Goal: Information Seeking & Learning: Learn about a topic

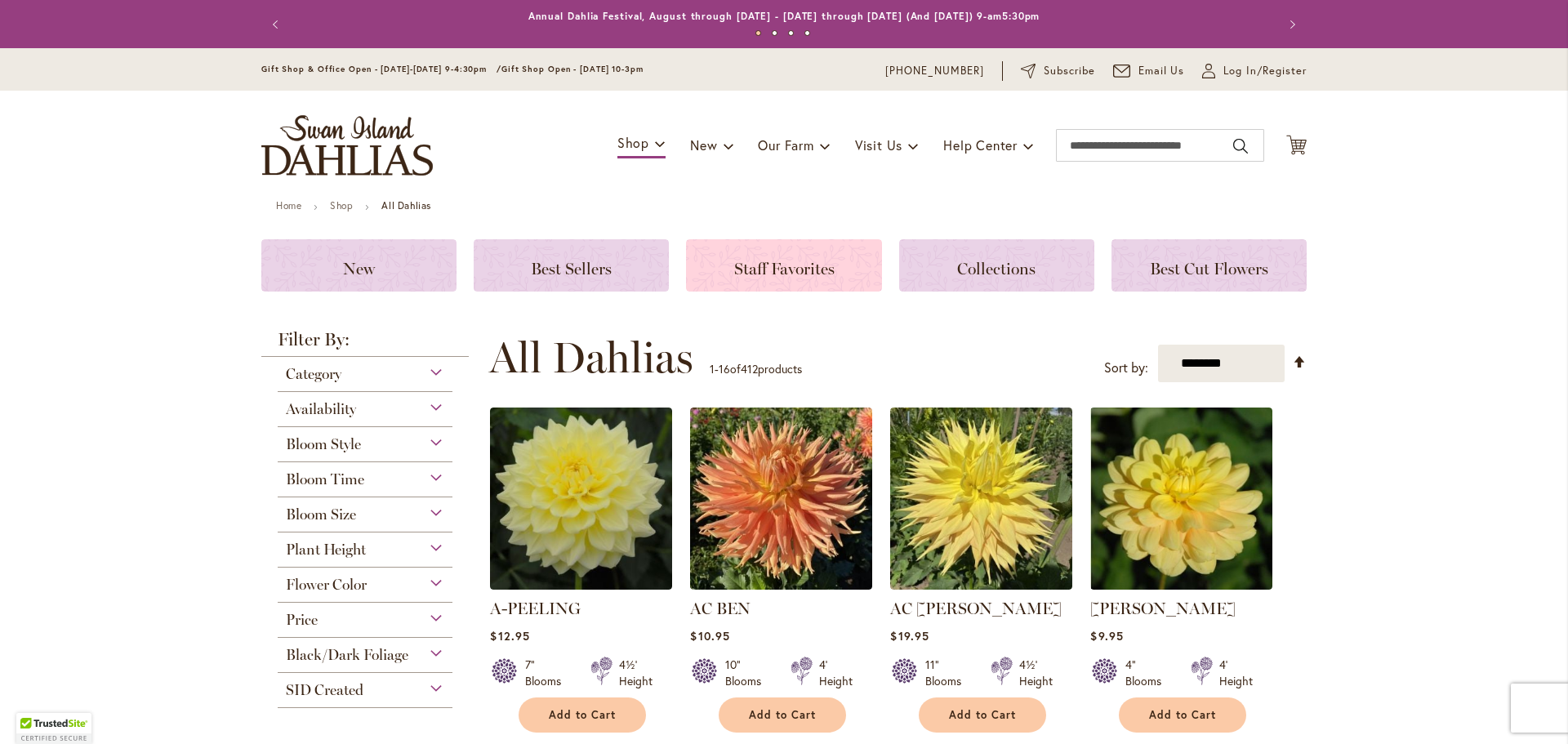
click at [802, 262] on span "Staff Favorites" at bounding box center [784, 268] width 100 height 20
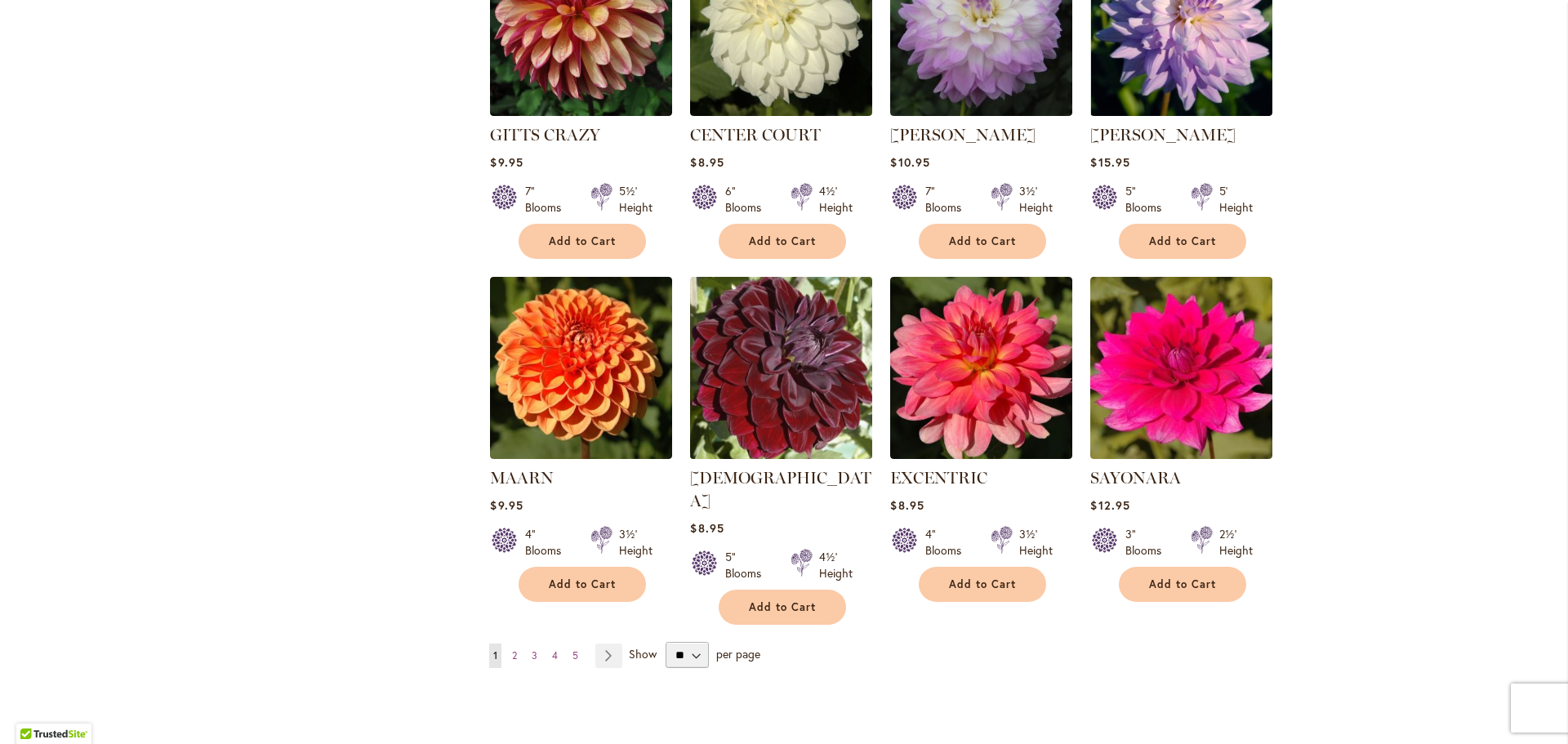
scroll to position [1225, 0]
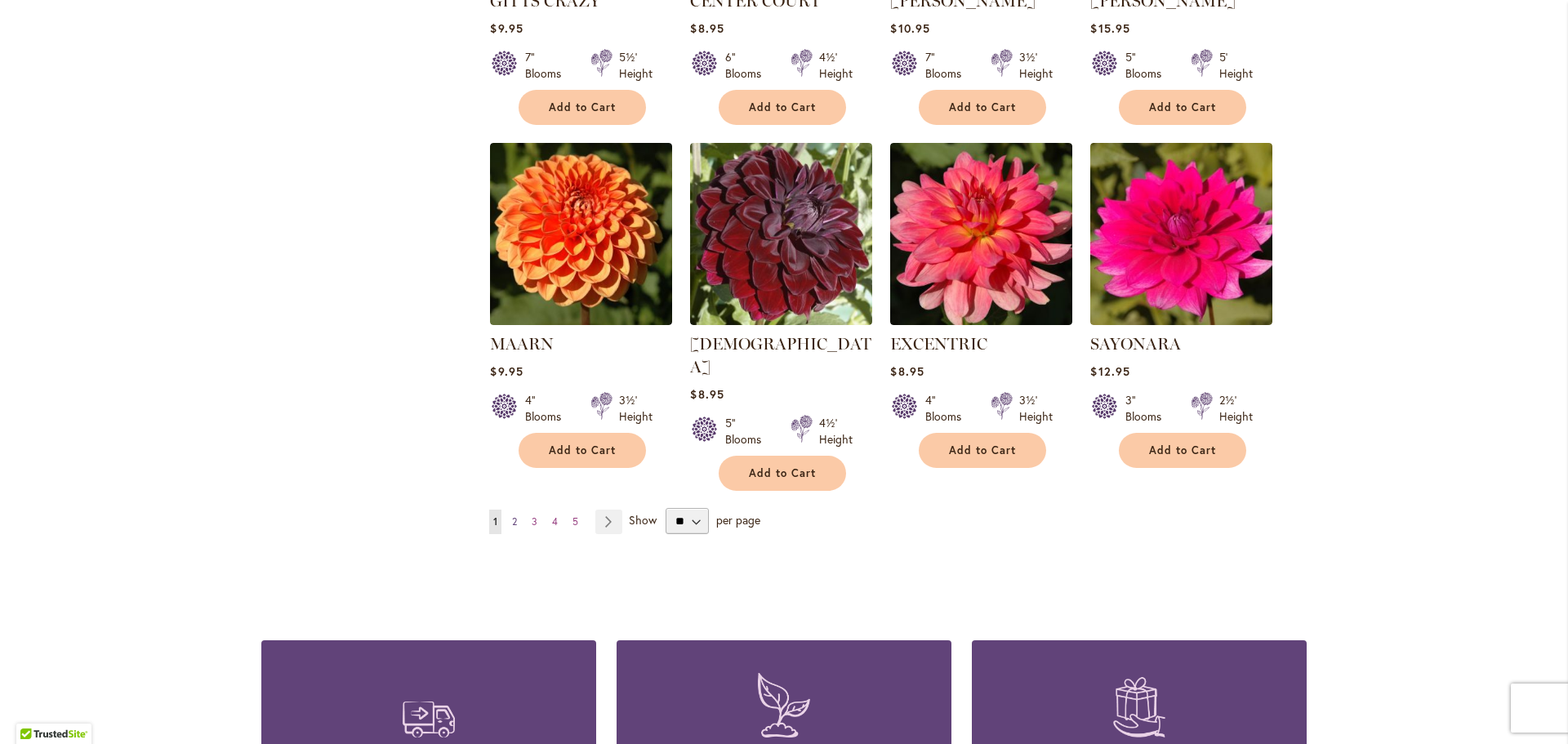
click at [512, 516] on span "2" at bounding box center [515, 522] width 5 height 12
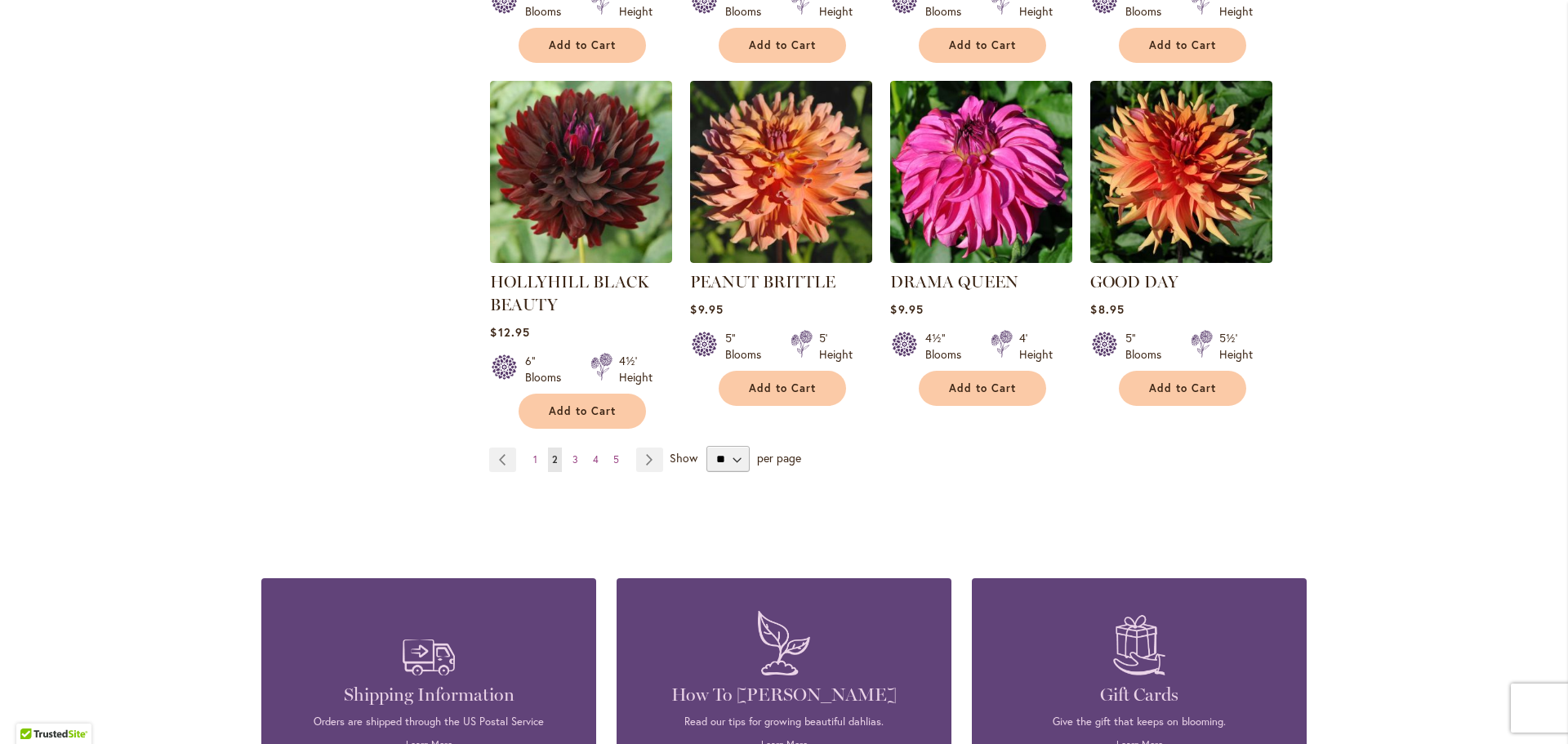
scroll to position [1307, 0]
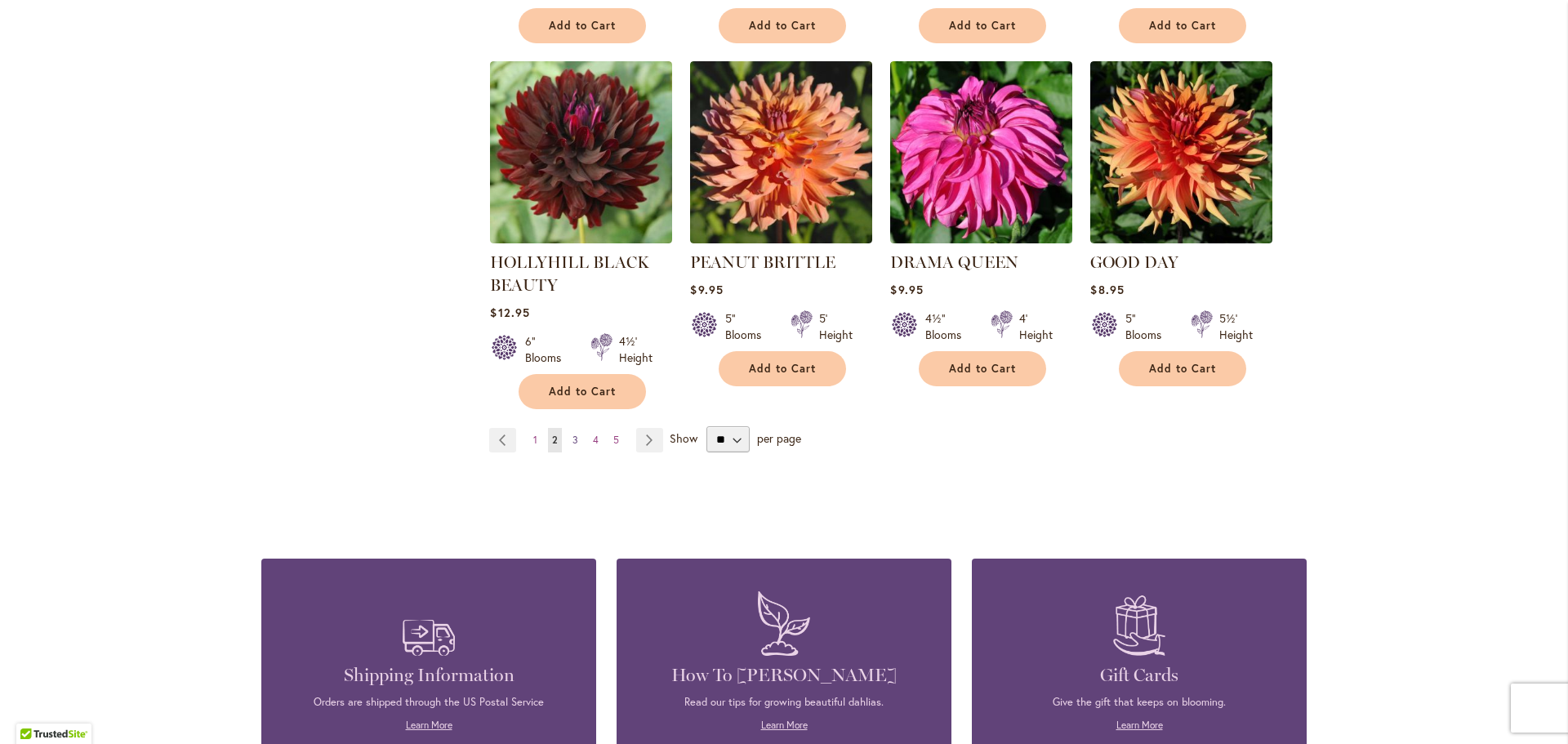
click at [573, 433] on span "3" at bounding box center [575, 439] width 6 height 12
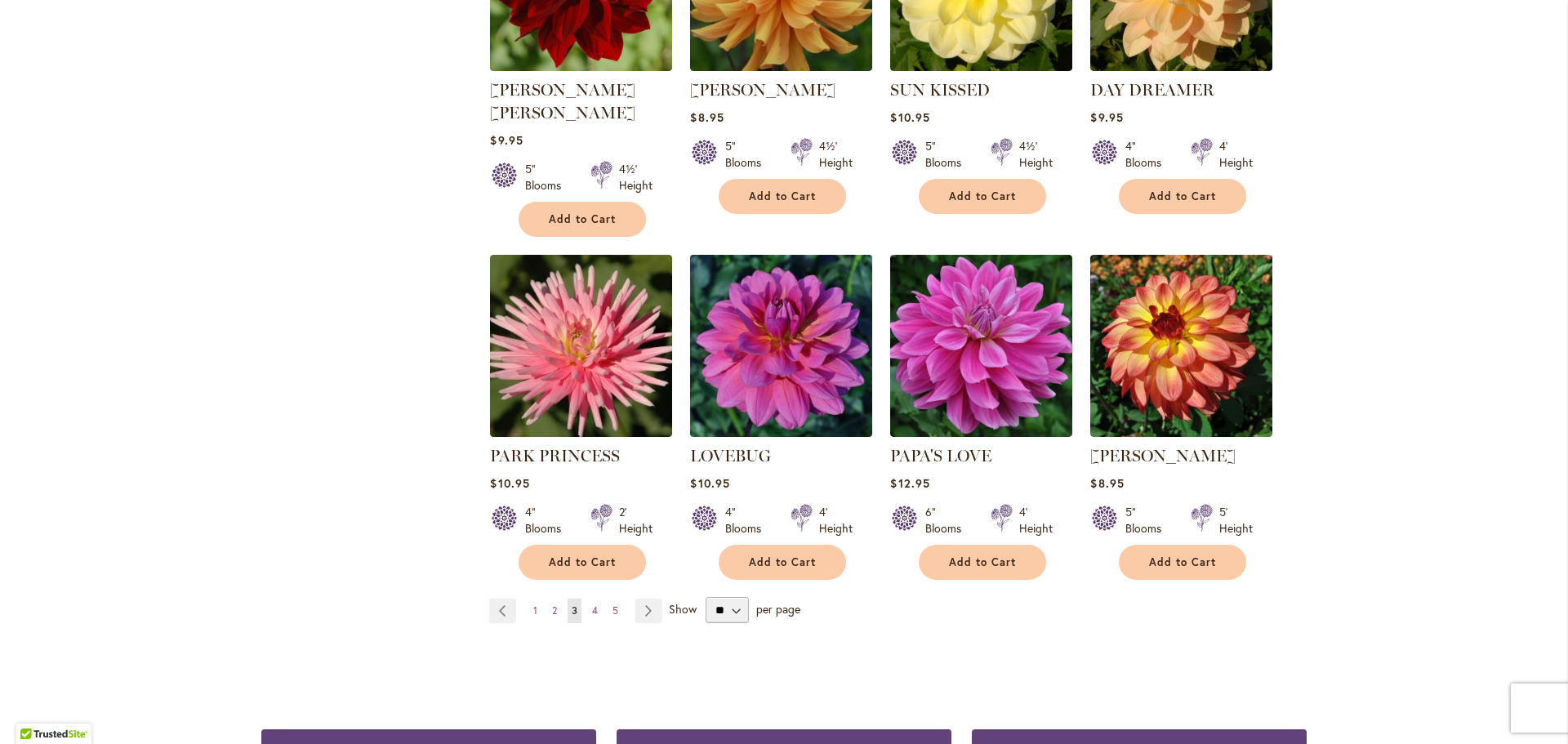
scroll to position [1144, 0]
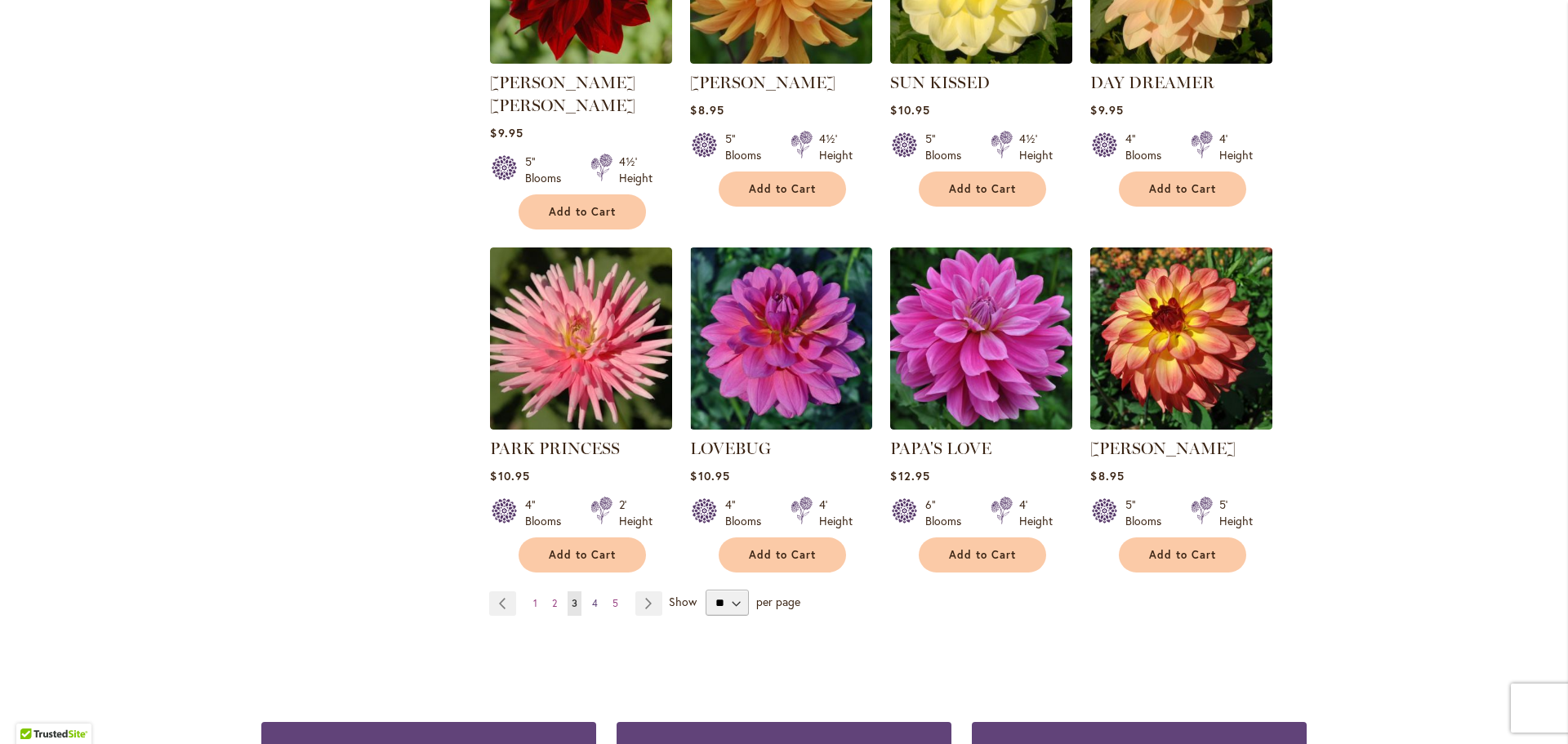
click at [593, 592] on link "Page 4" at bounding box center [595, 604] width 14 height 24
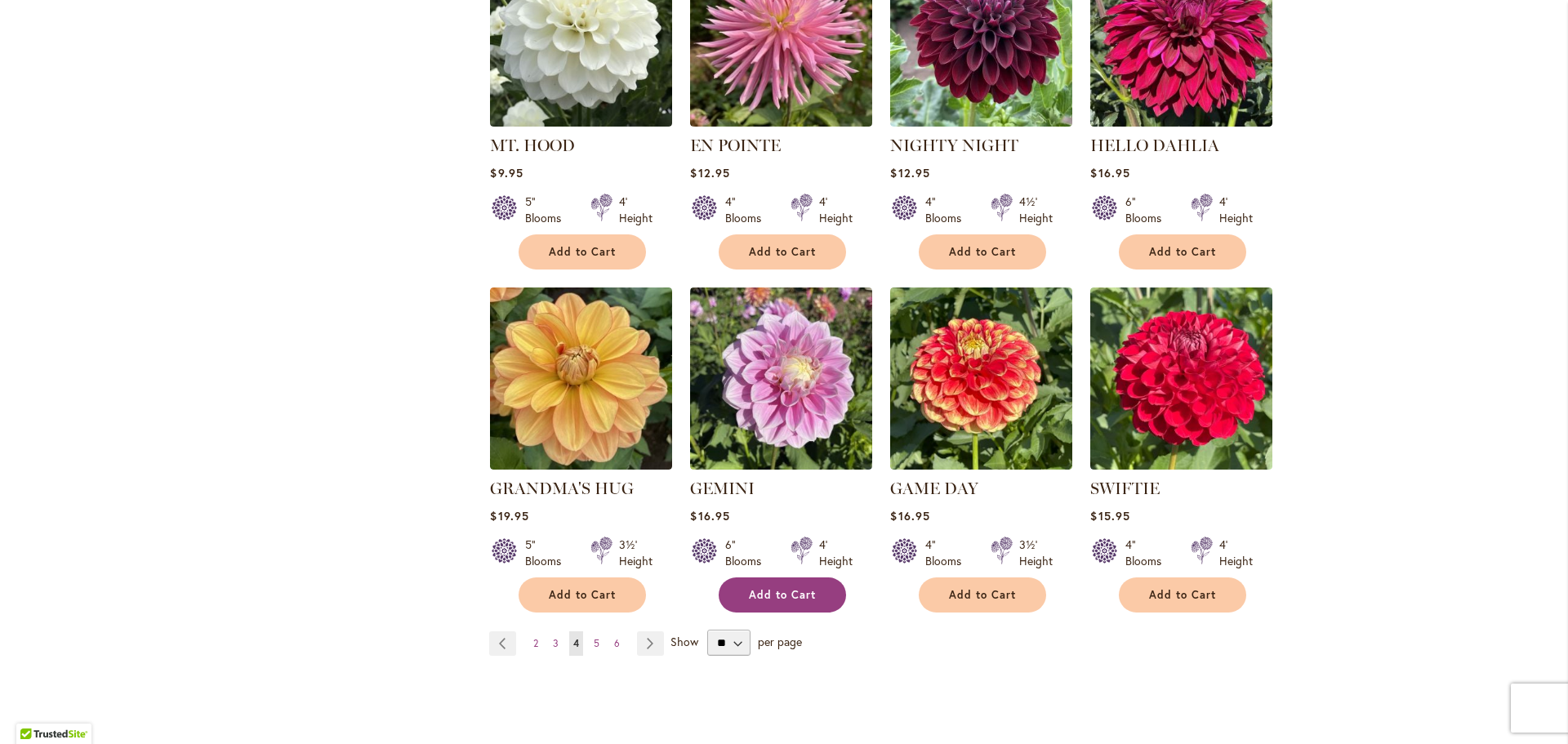
scroll to position [1144, 0]
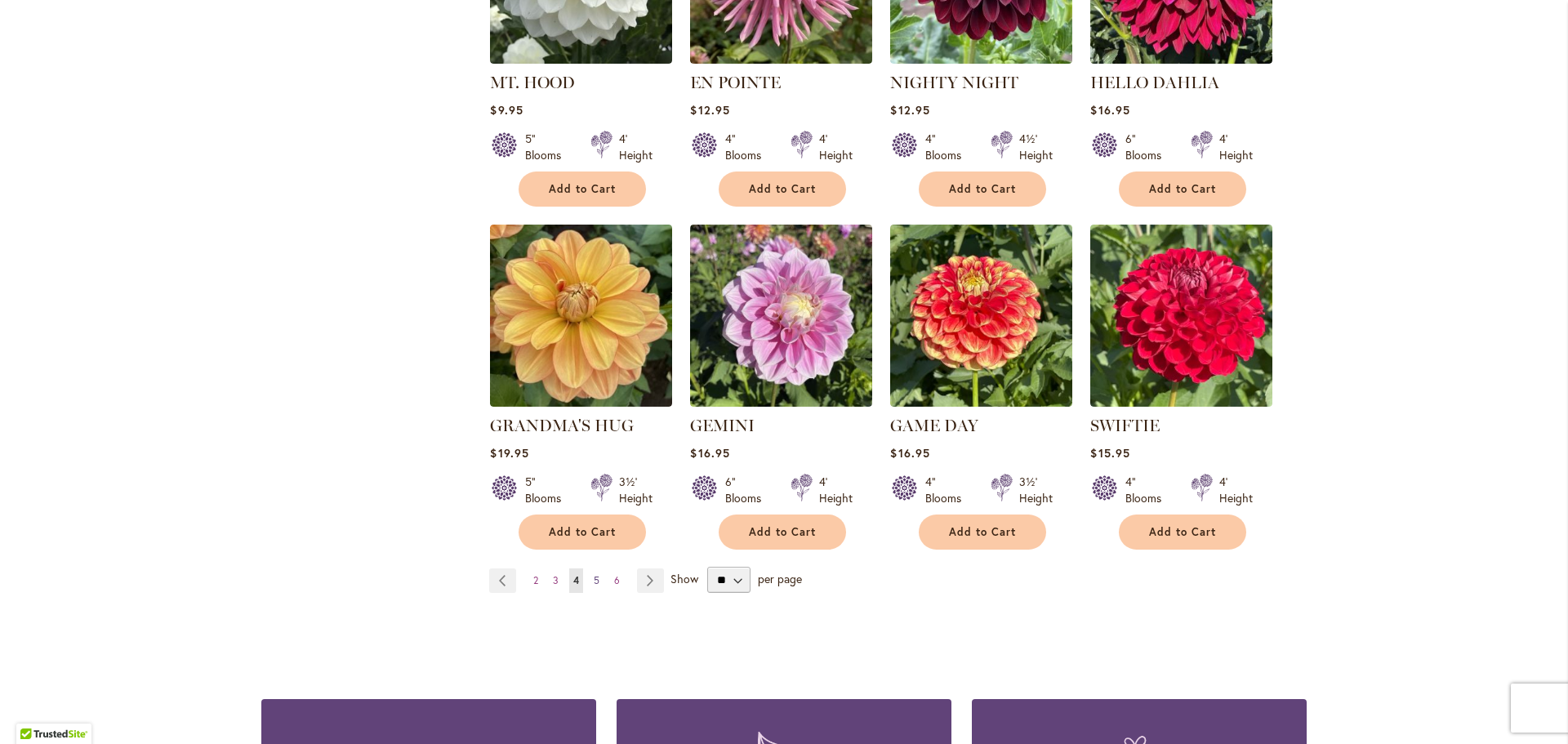
click at [593, 574] on span "5" at bounding box center [596, 580] width 6 height 12
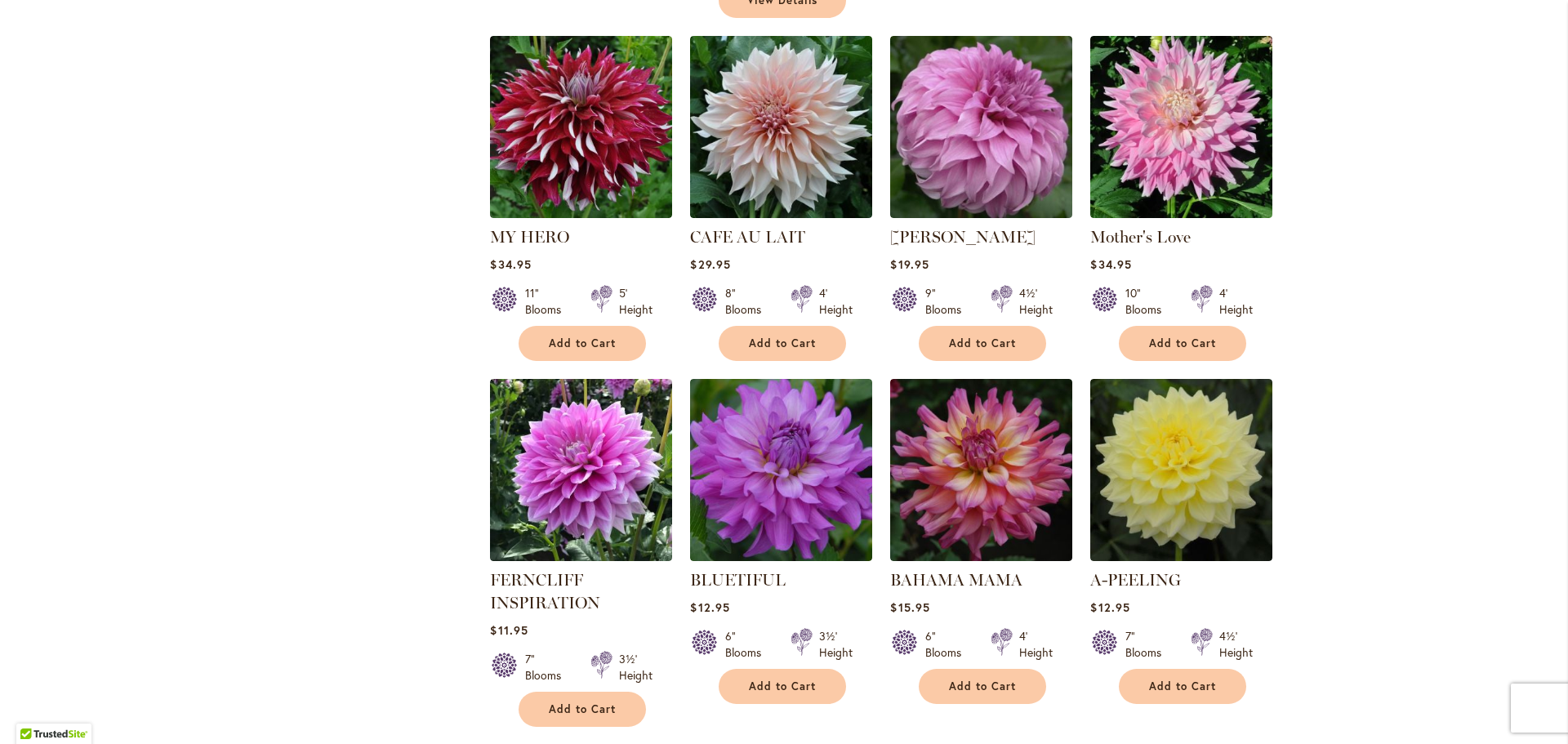
scroll to position [1062, 0]
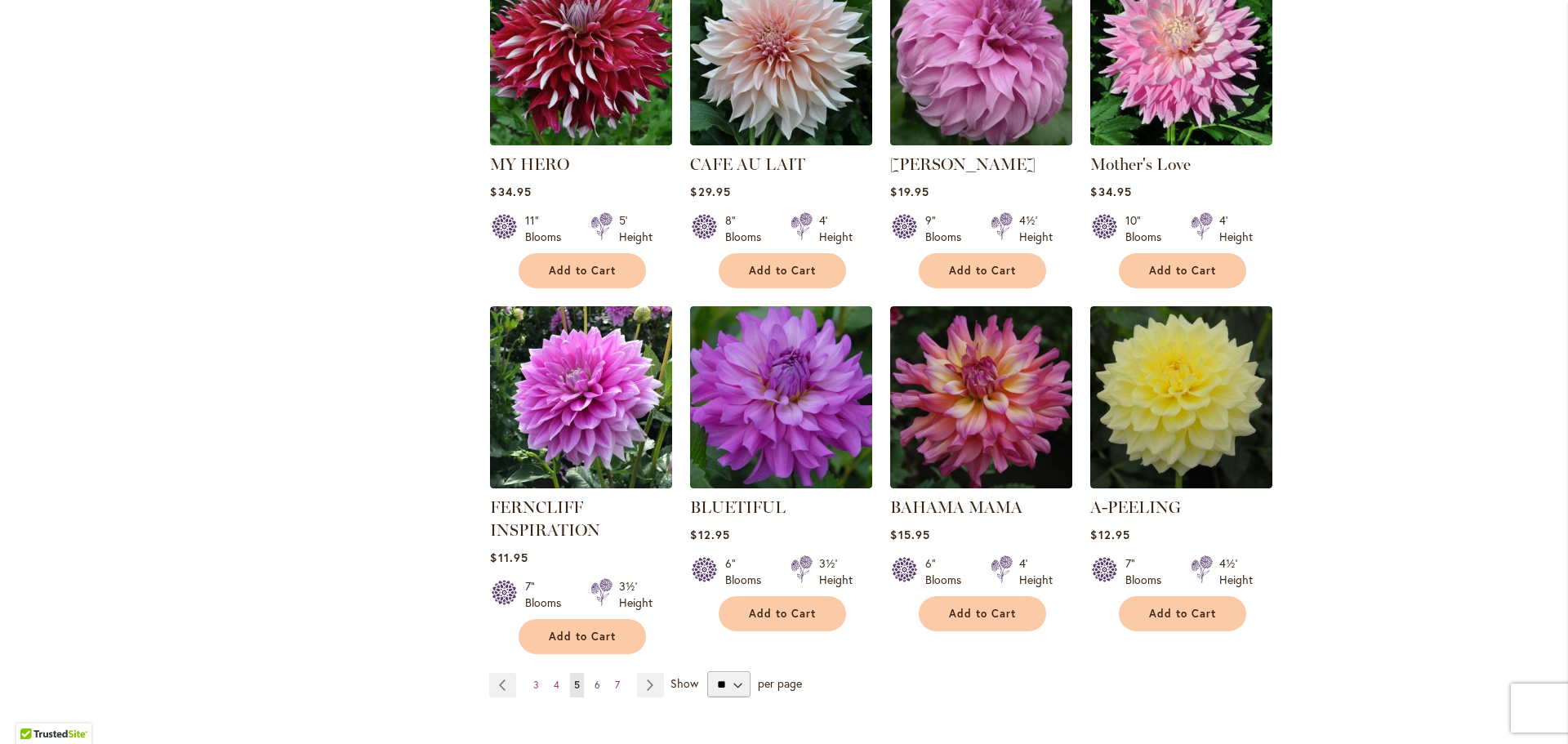
click at [594, 679] on span "6" at bounding box center [597, 685] width 6 height 12
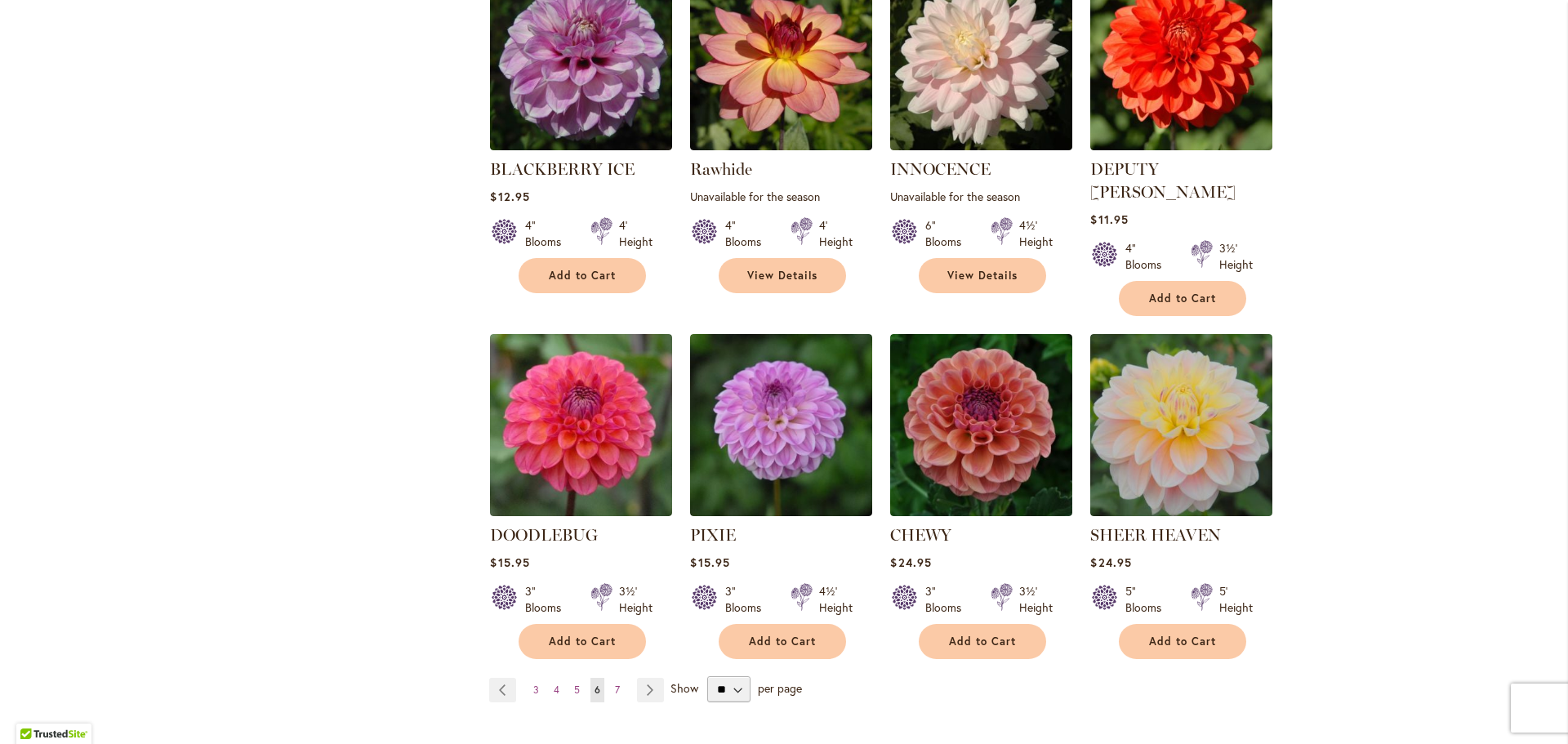
scroll to position [1062, 0]
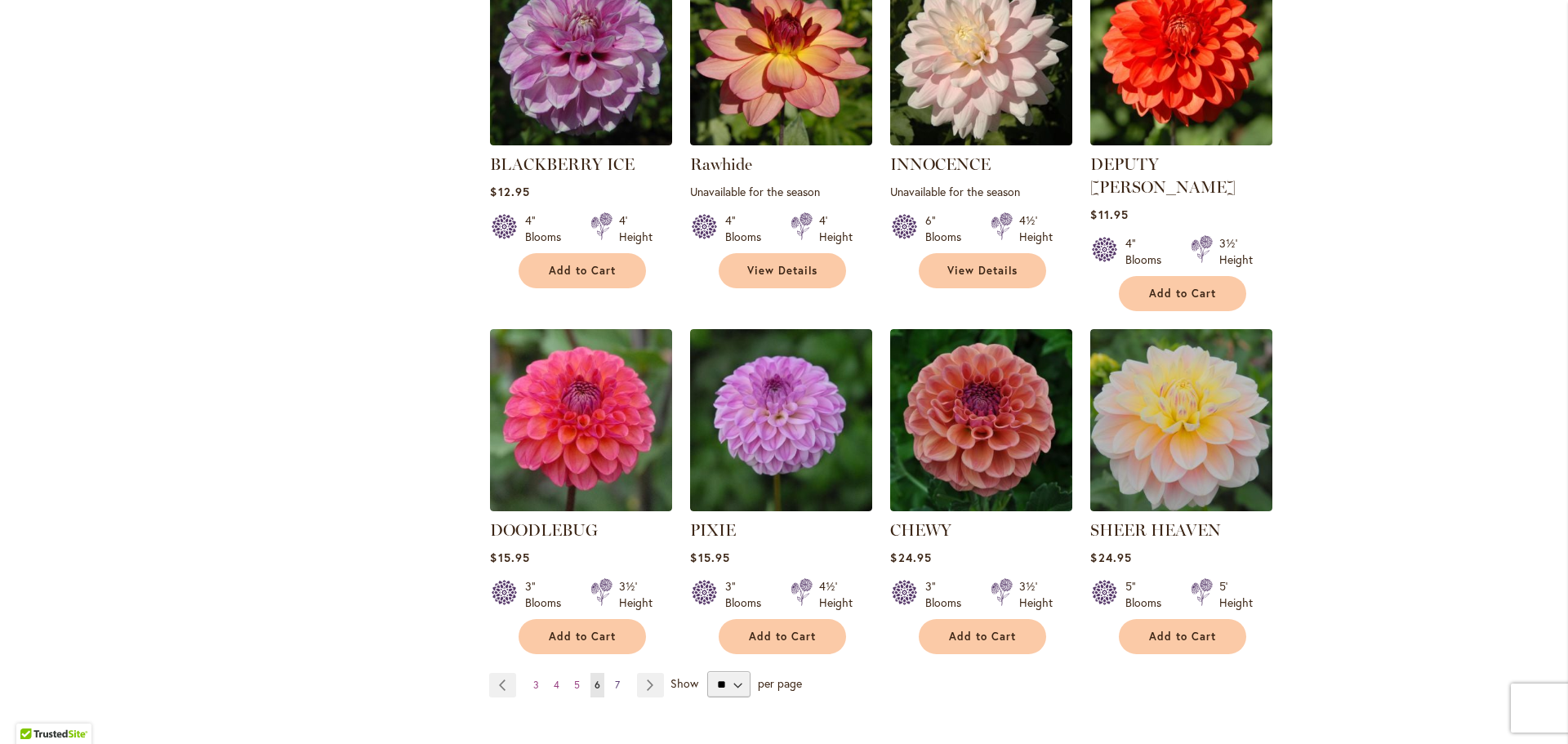
click at [615, 679] on span "7" at bounding box center [618, 685] width 5 height 12
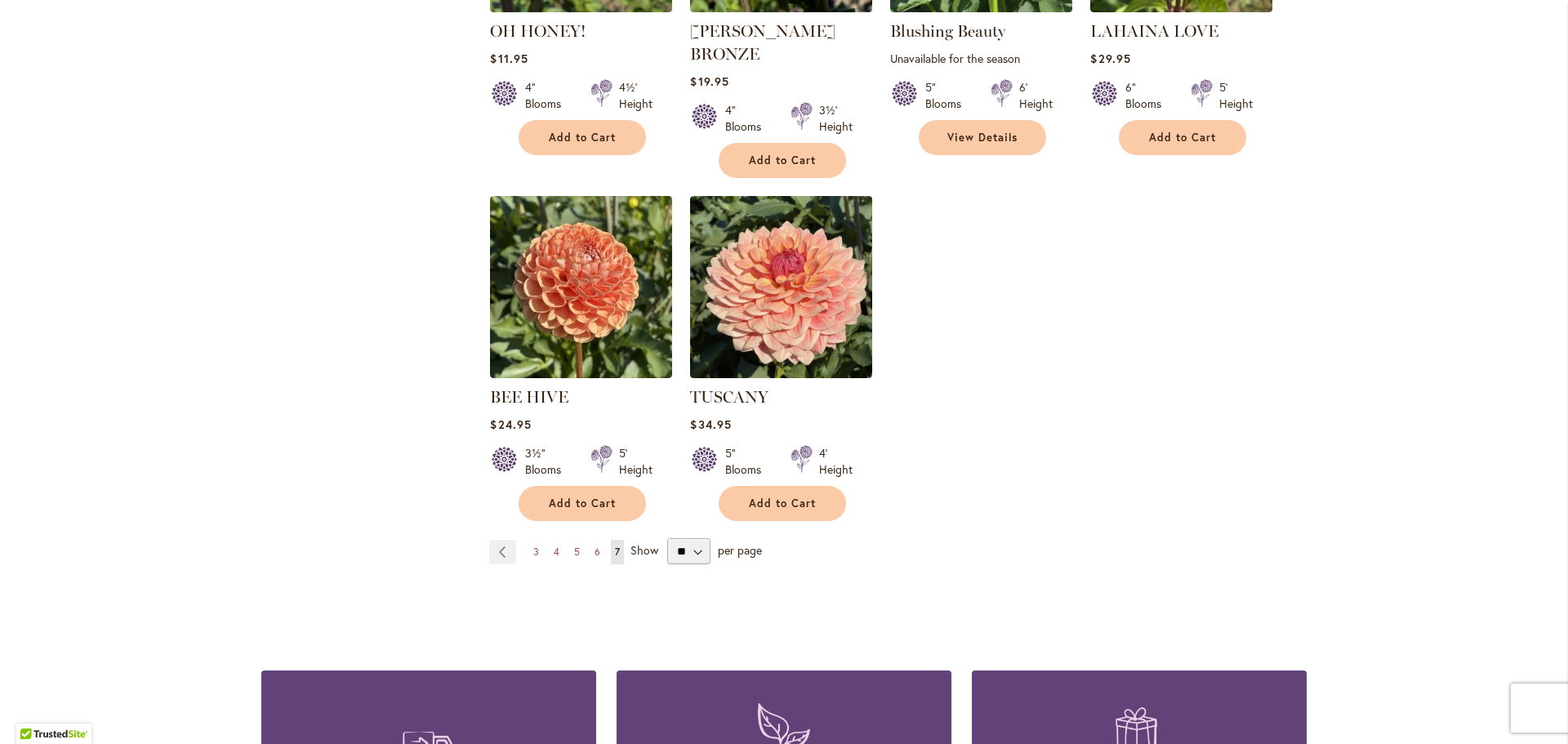
scroll to position [1307, 0]
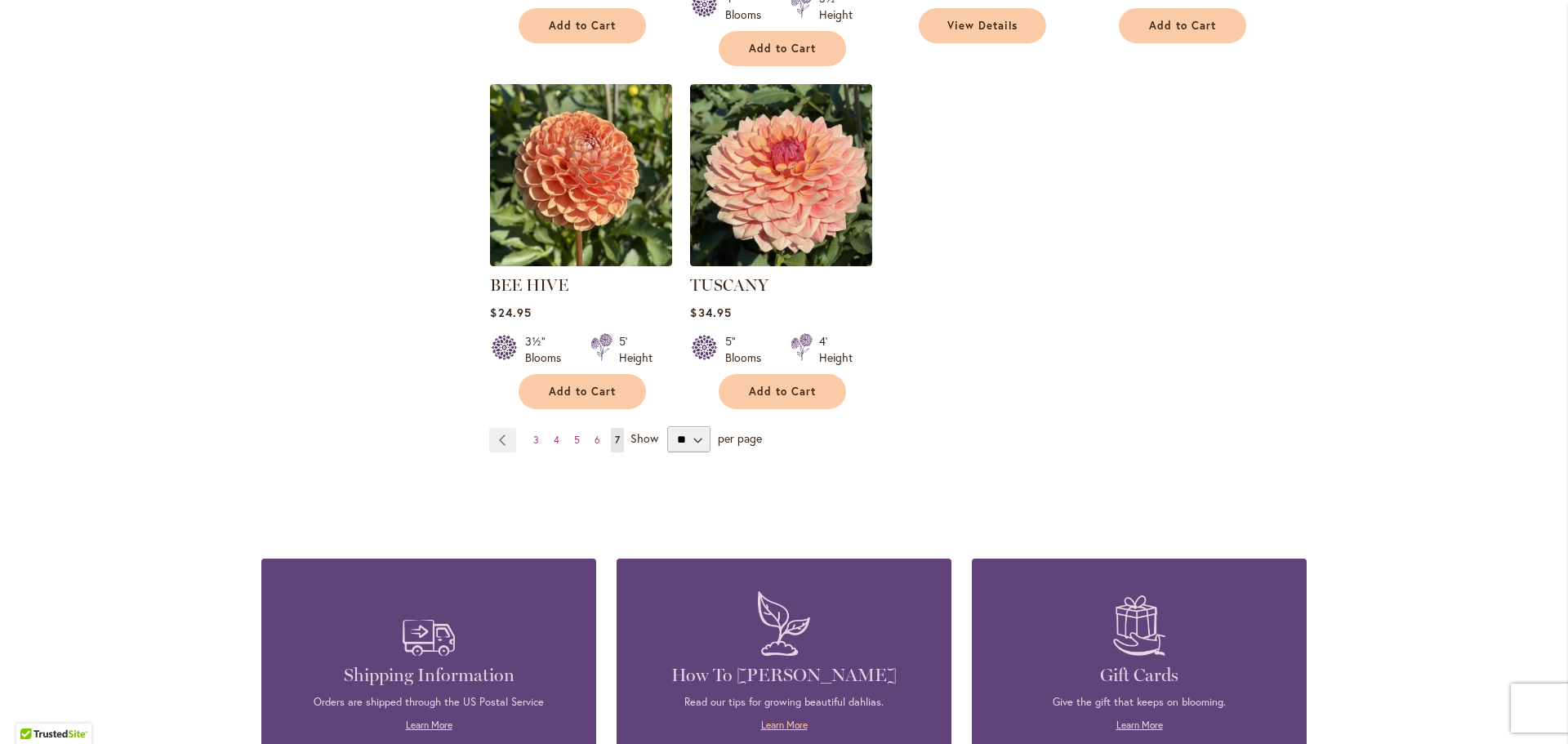
click at [776, 719] on link "Learn More" at bounding box center [784, 725] width 47 height 12
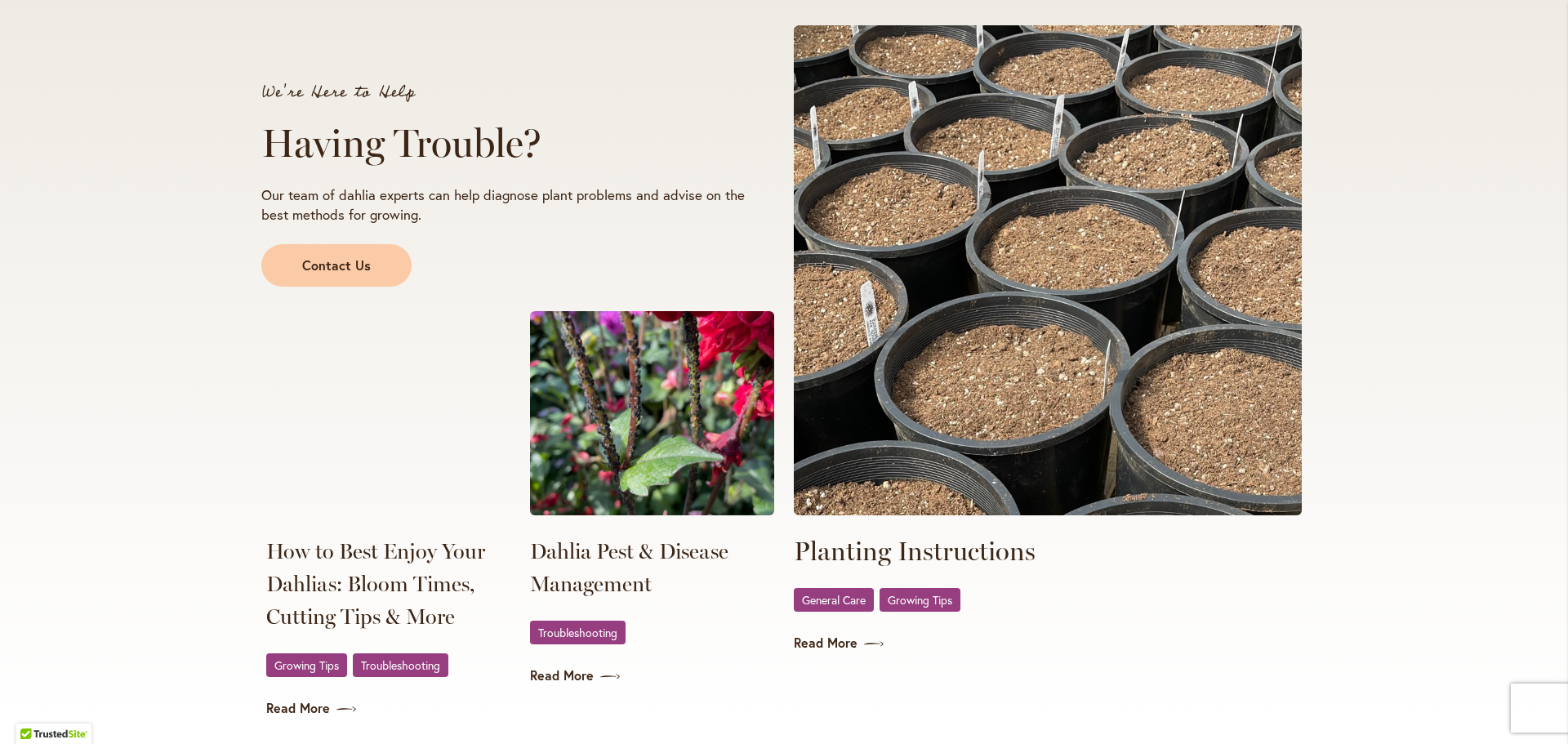
scroll to position [3349, 0]
